Goal: Task Accomplishment & Management: Use online tool/utility

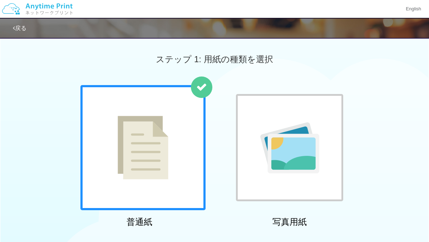
click at [155, 143] on img at bounding box center [143, 148] width 51 height 64
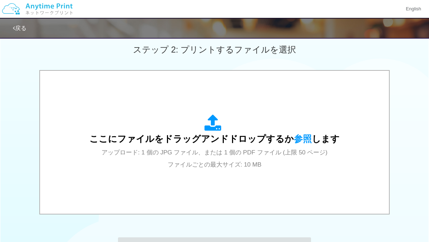
scroll to position [204, 0]
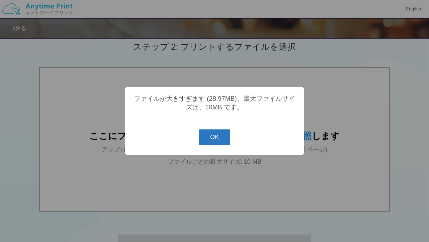
click at [207, 141] on button "OK" at bounding box center [215, 137] width 32 height 16
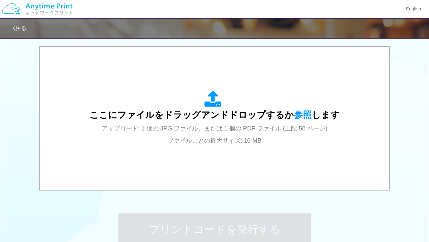
scroll to position [224, 0]
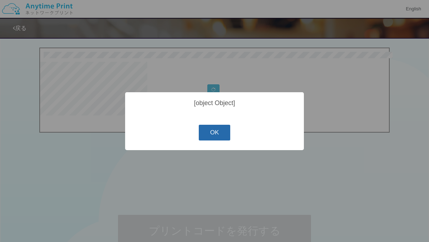
click at [225, 138] on button "OK" at bounding box center [215, 133] width 32 height 16
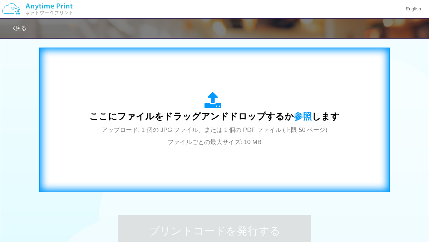
click at [222, 128] on span "アップロード: 1 個の JPG ファイル、または 1 個の PDF ファイル (上限 50 ページ) ファイルごとの最大サイズ: 10 MB" at bounding box center [215, 136] width 226 height 19
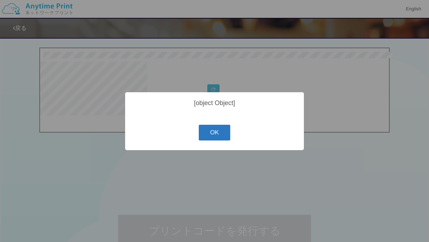
click at [207, 139] on button "OK" at bounding box center [215, 133] width 32 height 16
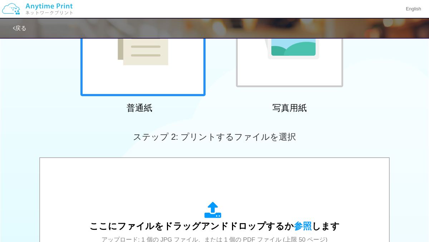
scroll to position [123, 0]
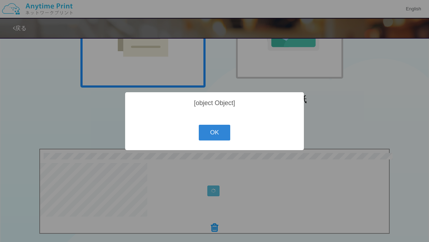
click at [230, 131] on button "OK" at bounding box center [215, 133] width 32 height 16
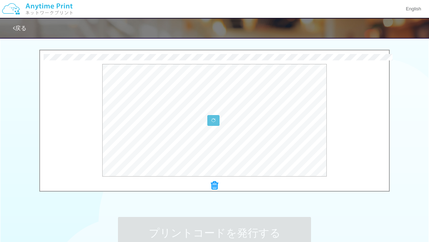
scroll to position [225, 0]
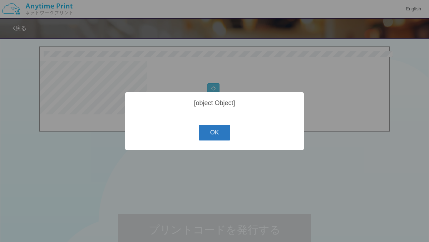
click at [217, 129] on button "OK" at bounding box center [215, 133] width 32 height 16
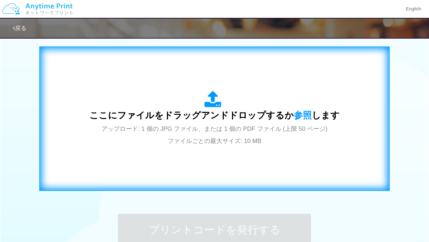
click at [217, 128] on span "アップロード: 1 個の JPG ファイル、または 1 個の PDF ファイル (上限 50 ページ) ファイルごとの最大サイズ: 10 MB" at bounding box center [215, 135] width 226 height 19
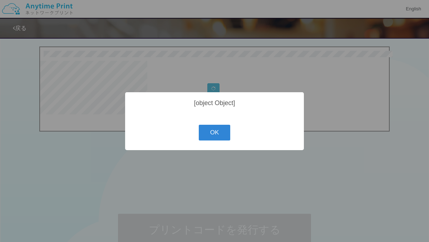
click at [199, 125] on button "OK" at bounding box center [215, 133] width 32 height 16
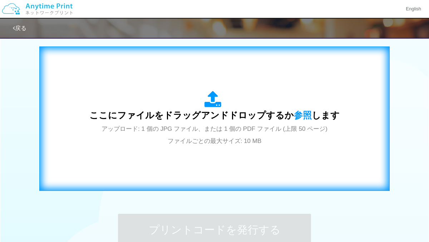
click at [296, 129] on span "アップロード: 1 個の JPG ファイル、または 1 個の PDF ファイル (上限 50 ページ) ファイルごとの最大サイズ: 10 MB" at bounding box center [215, 135] width 226 height 19
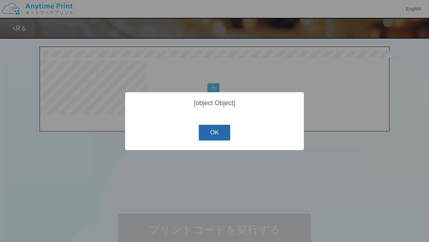
click at [212, 133] on button "OK" at bounding box center [215, 133] width 32 height 16
